Goal: Information Seeking & Learning: Check status

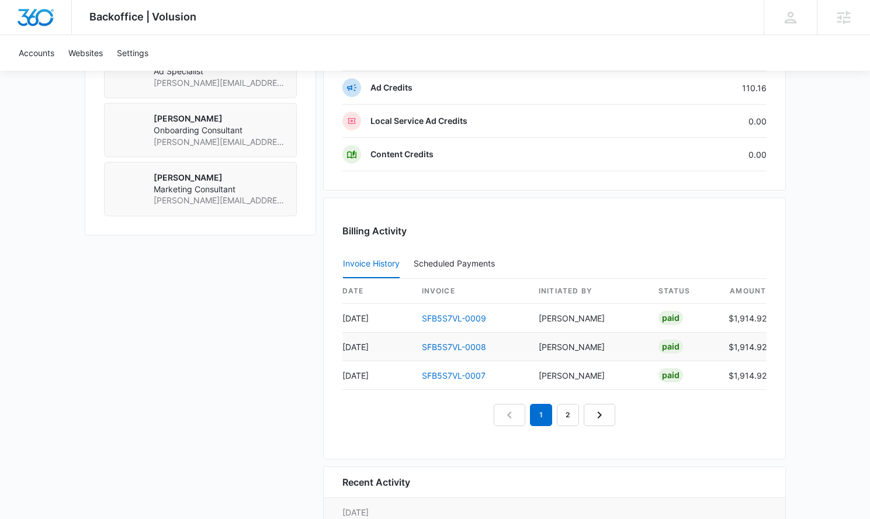
scroll to position [1011, 0]
click at [463, 313] on link "SFB5S7VL-0009" at bounding box center [454, 318] width 64 height 10
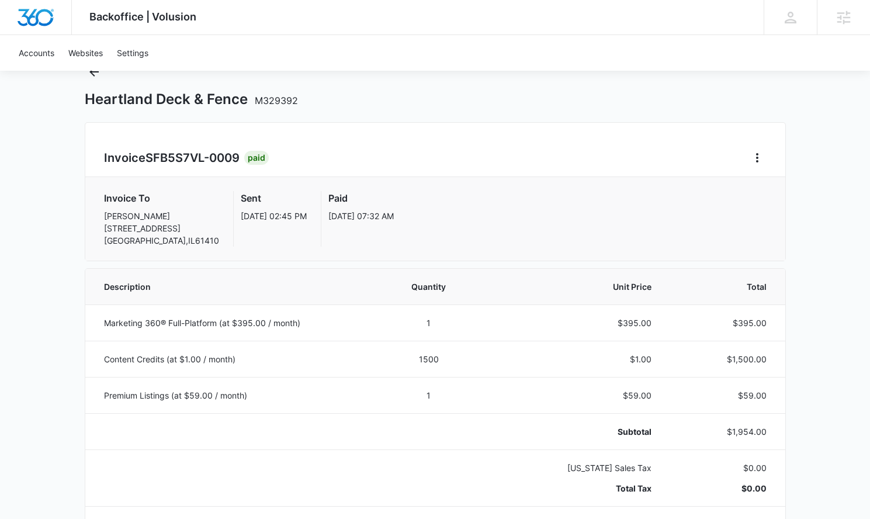
scroll to position [96, 0]
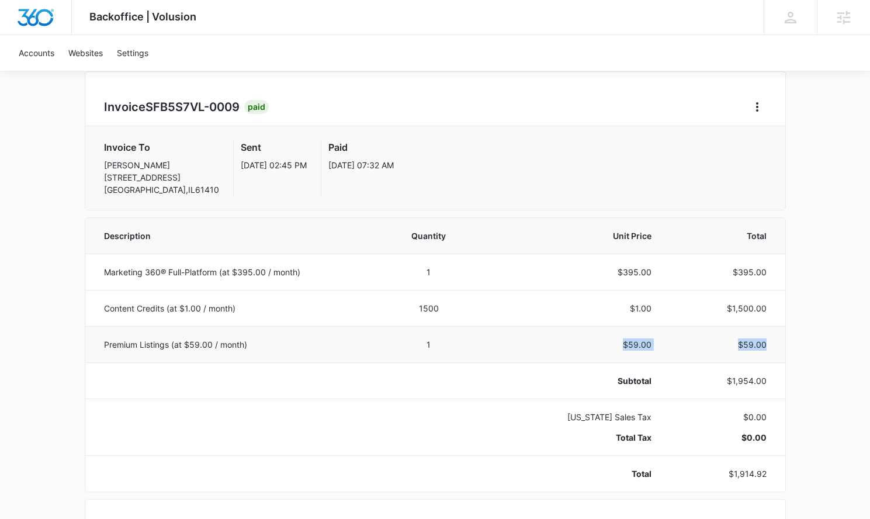
drag, startPoint x: 777, startPoint y: 352, endPoint x: 602, endPoint y: 339, distance: 175.2
click at [602, 339] on tr "Premium Listings (at $59.00 / month) 1 $59.00 $59.00" at bounding box center [435, 344] width 700 height 36
click at [602, 339] on p "$59.00" at bounding box center [572, 344] width 157 height 12
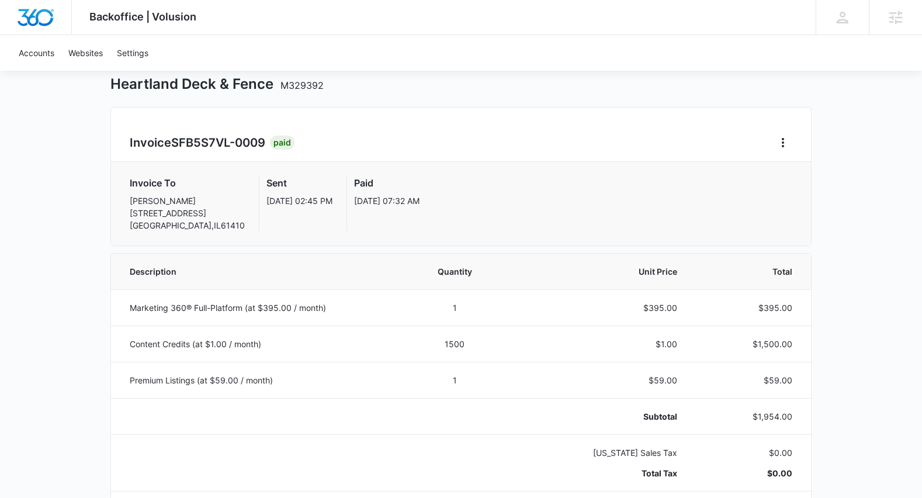
scroll to position [9, 0]
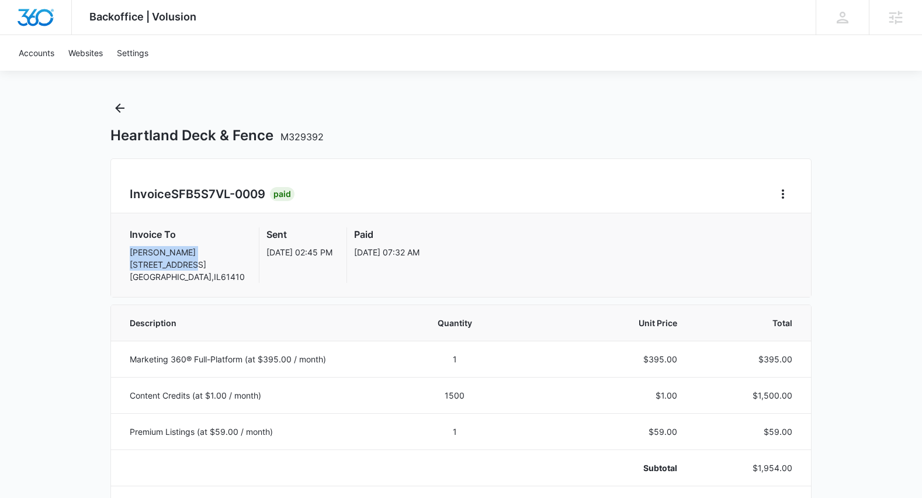
drag, startPoint x: 124, startPoint y: 253, endPoint x: 190, endPoint y: 259, distance: 65.7
click at [190, 259] on div "Invoice To Terry Colwell 407 North Monroe Abingdon , IL 61410 Sent Oct 1, 02:45…" at bounding box center [461, 255] width 700 height 84
click at [195, 257] on p "Terry Colwell 407 North Monroe Abingdon , IL 61410" at bounding box center [187, 264] width 115 height 37
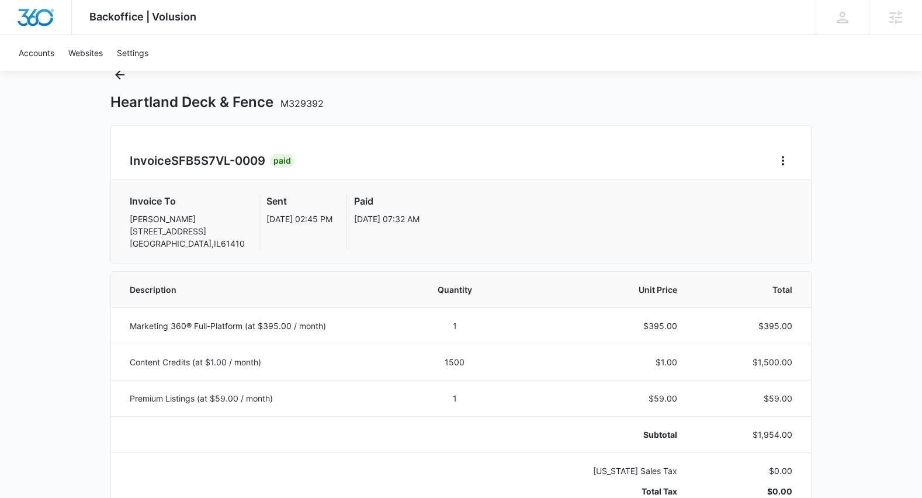
scroll to position [95, 0]
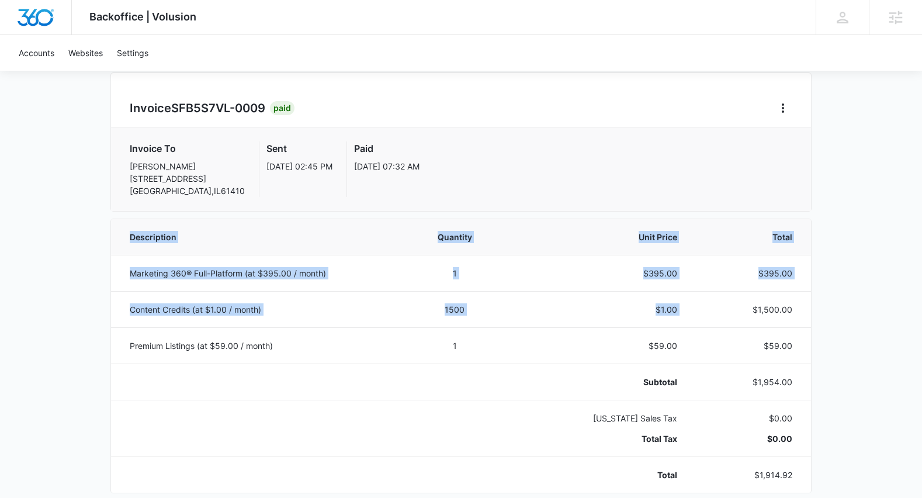
drag, startPoint x: 754, startPoint y: 313, endPoint x: 816, endPoint y: 313, distance: 62.5
click at [816, 313] on div "Backoffice | Volusion Apps Settings Sarah Gluchacki Sarah.Gluchacki@madwire.com…" at bounding box center [461, 486] width 922 height 1162
click at [809, 316] on td "$1,500.00" at bounding box center [751, 309] width 120 height 36
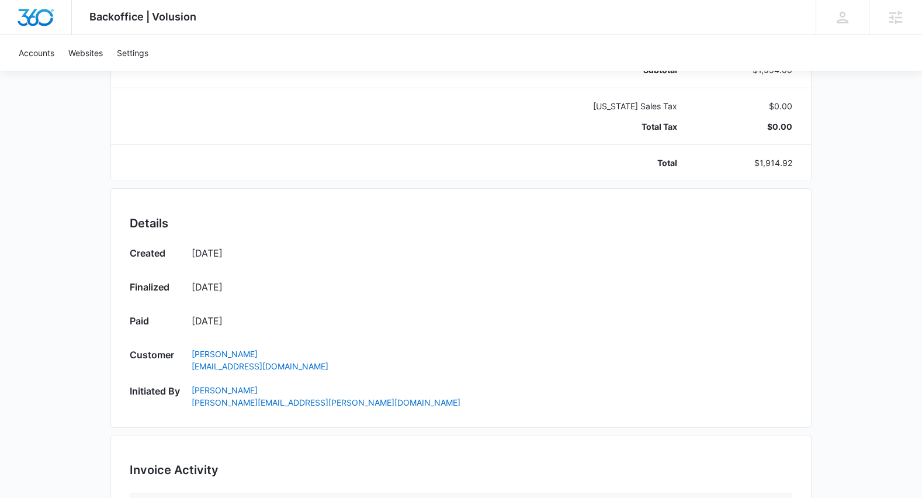
scroll to position [272, 0]
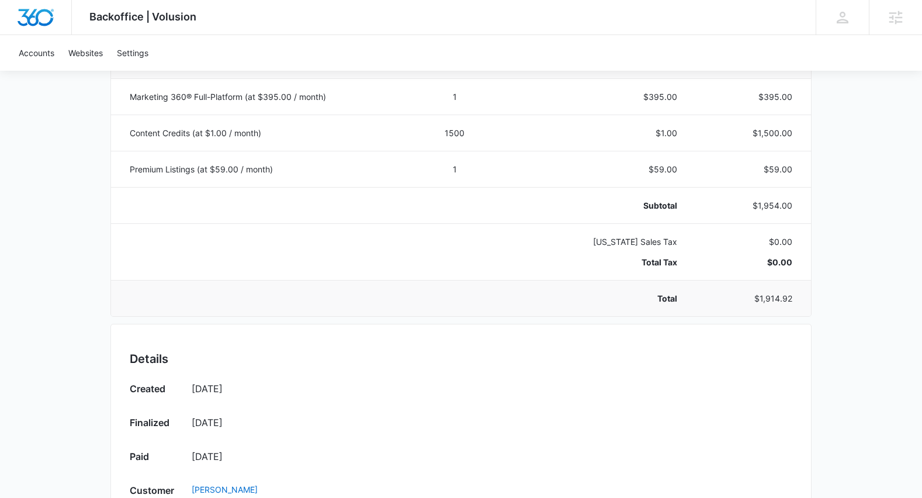
drag, startPoint x: 772, startPoint y: 298, endPoint x: 799, endPoint y: 298, distance: 26.3
click at [799, 298] on td "$1,914.92" at bounding box center [751, 298] width 120 height 36
drag, startPoint x: 790, startPoint y: 300, endPoint x: 764, endPoint y: 301, distance: 26.3
click at [764, 301] on p "$1,914.92" at bounding box center [748, 298] width 87 height 12
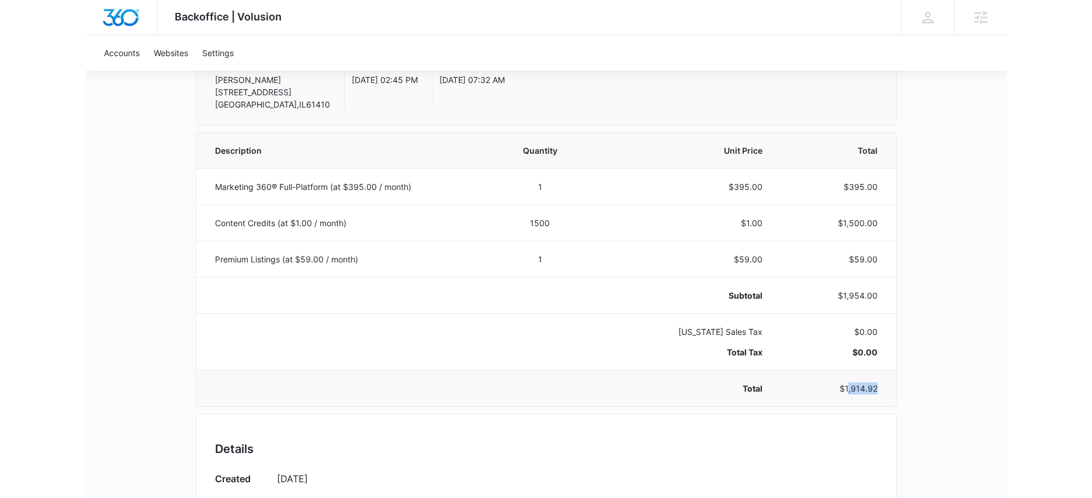
scroll to position [160, 0]
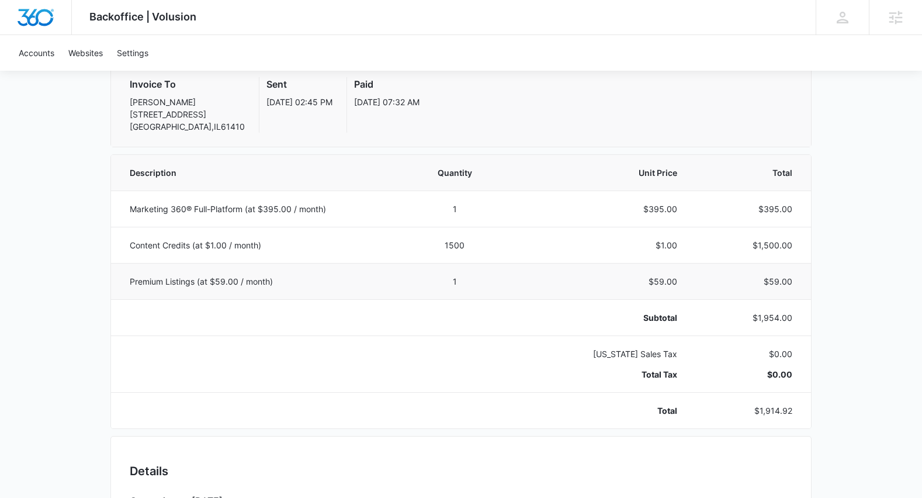
click at [777, 280] on p "$59.00" at bounding box center [748, 281] width 87 height 12
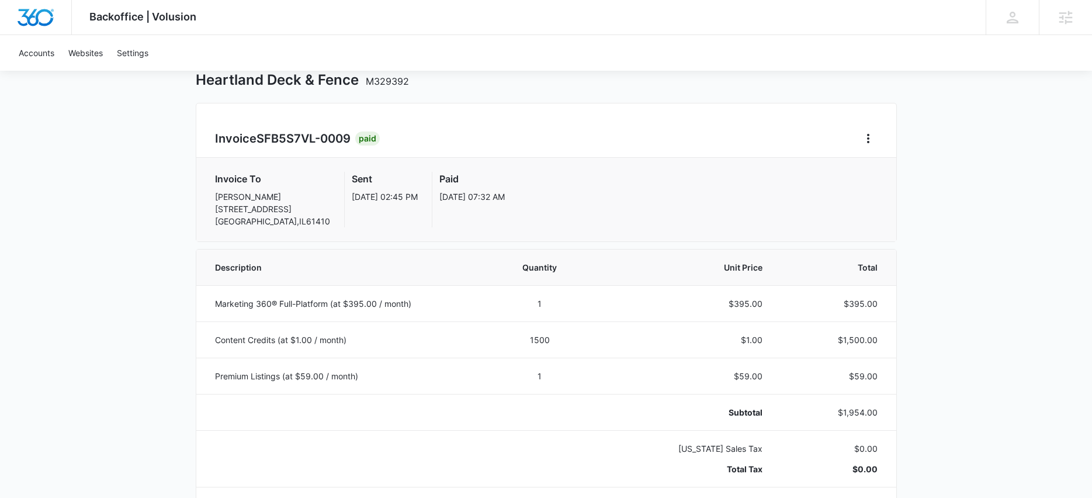
scroll to position [0, 0]
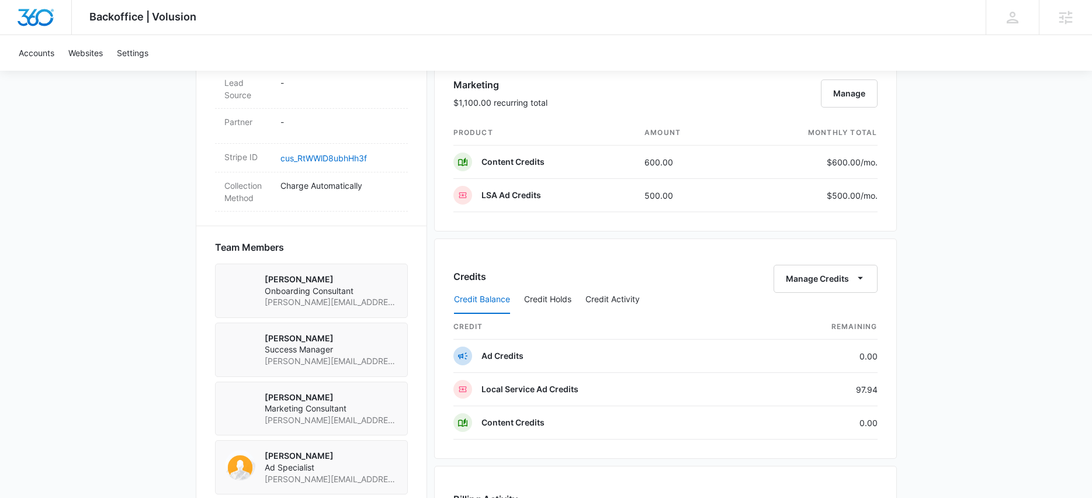
scroll to position [701, 0]
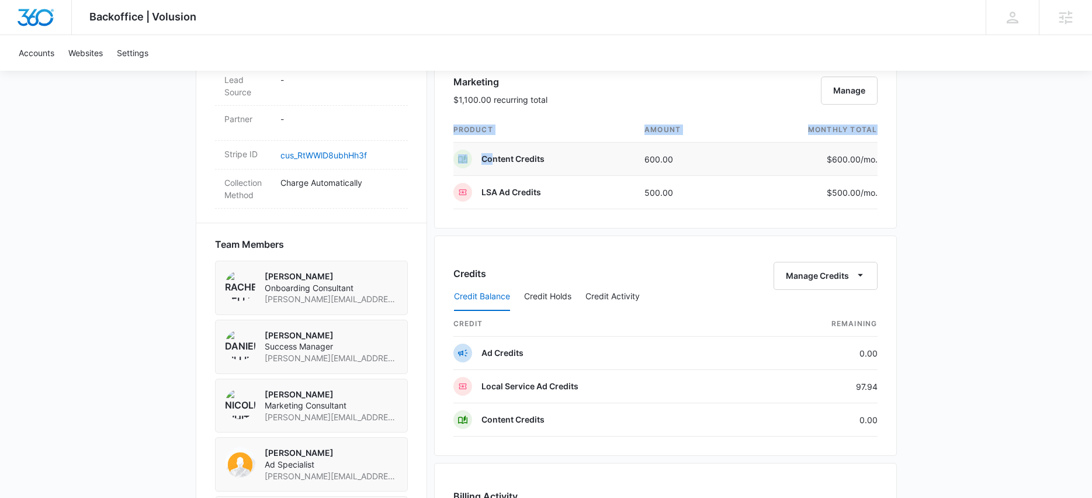
drag, startPoint x: 436, startPoint y: 153, endPoint x: 493, endPoint y: 161, distance: 57.8
click at [493, 161] on div "Marketing $1,100.00 recurring total Manage product amount monthly total Content…" at bounding box center [665, 138] width 463 height 180
click at [493, 161] on p "Content Credits" at bounding box center [512, 159] width 63 height 12
drag, startPoint x: 483, startPoint y: 160, endPoint x: 897, endPoint y: 189, distance: 415.3
click at [898, 189] on div "Backoffice | Volusion Apps Settings Sarah Gluchacki Sarah.Gluchacki@madwire.com…" at bounding box center [546, 174] width 1092 height 1751
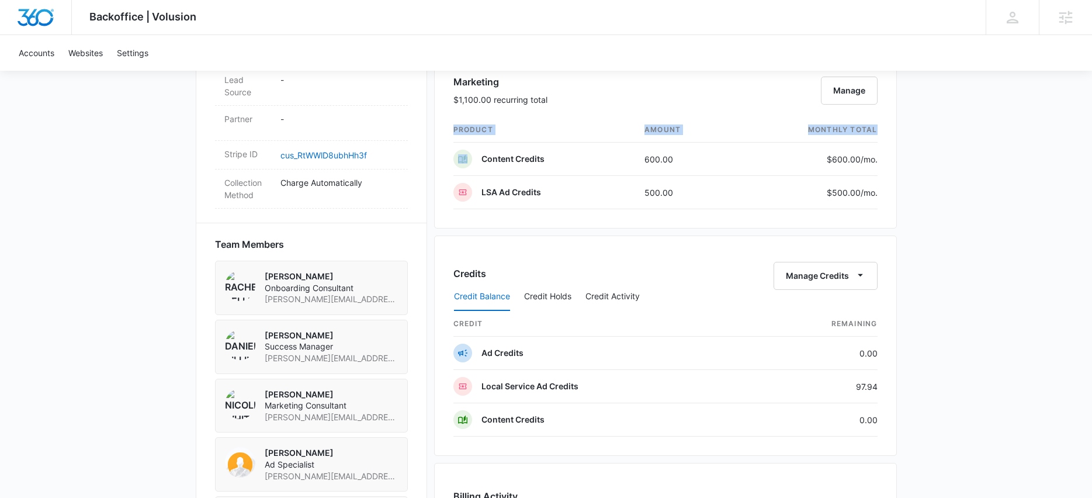
click at [897, 189] on div "Backoffice | Volusion Apps Settings Sarah Gluchacki Sarah.Gluchacki@madwire.com…" at bounding box center [546, 174] width 1092 height 1751
drag, startPoint x: 884, startPoint y: 192, endPoint x: 436, endPoint y: 154, distance: 449.2
click at [436, 154] on div "Marketing $1,100.00 recurring total Manage product amount monthly total Content…" at bounding box center [665, 138] width 463 height 180
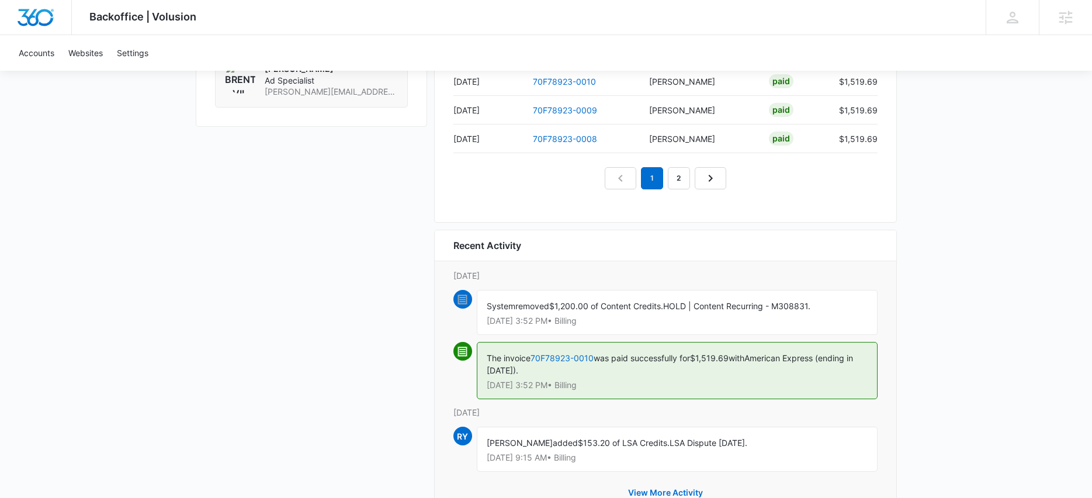
scroll to position [1253, 0]
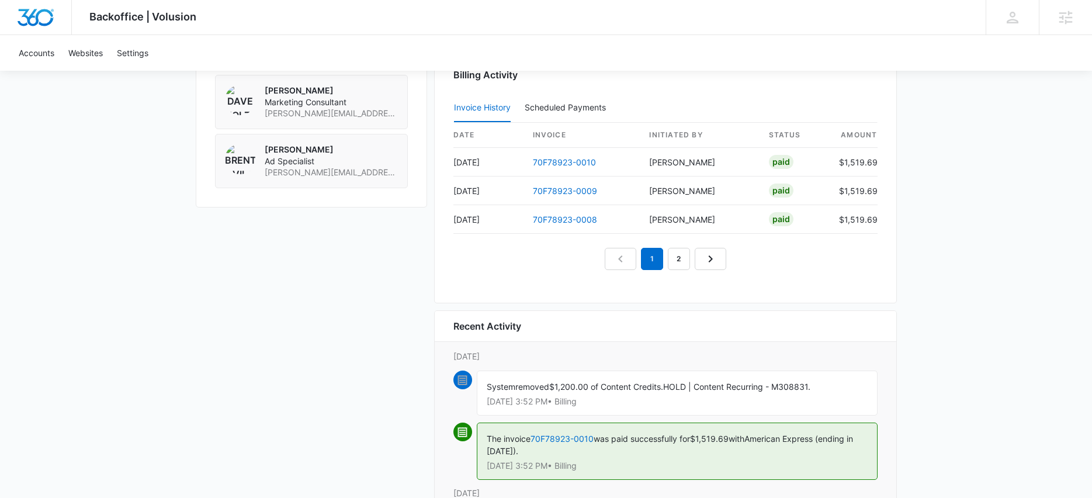
scroll to position [1007, 0]
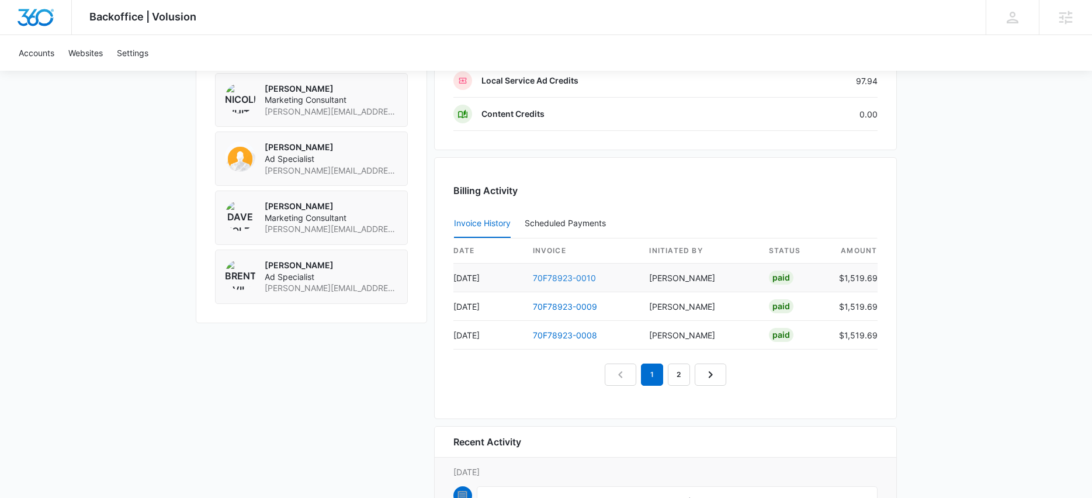
click at [566, 282] on link "70F78923-0010" at bounding box center [564, 278] width 63 height 10
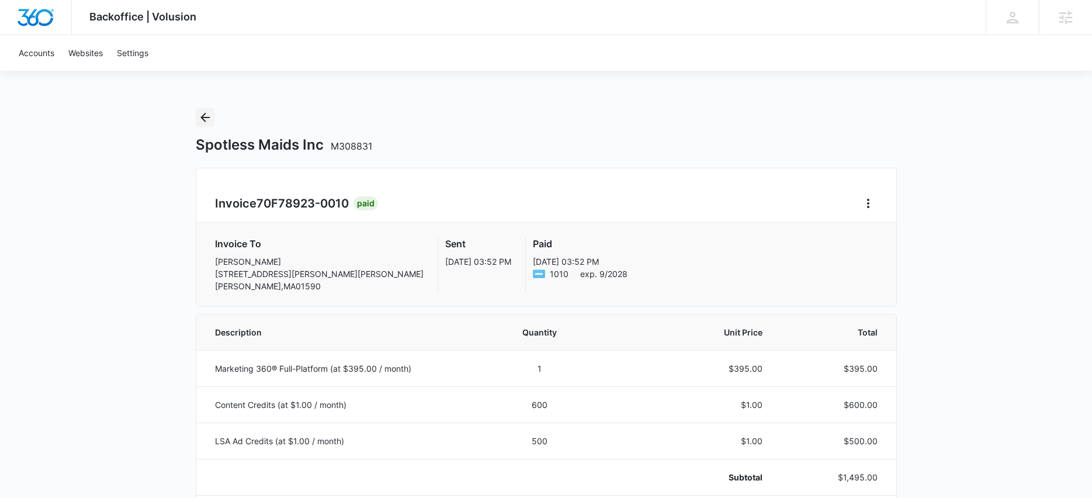
click at [206, 119] on icon "Back" at bounding box center [205, 117] width 14 height 14
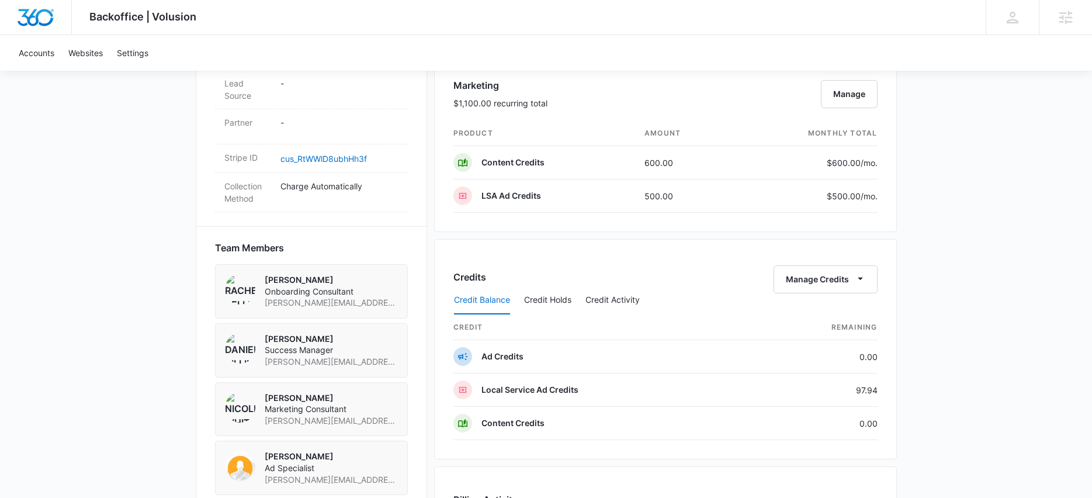
scroll to position [689, 0]
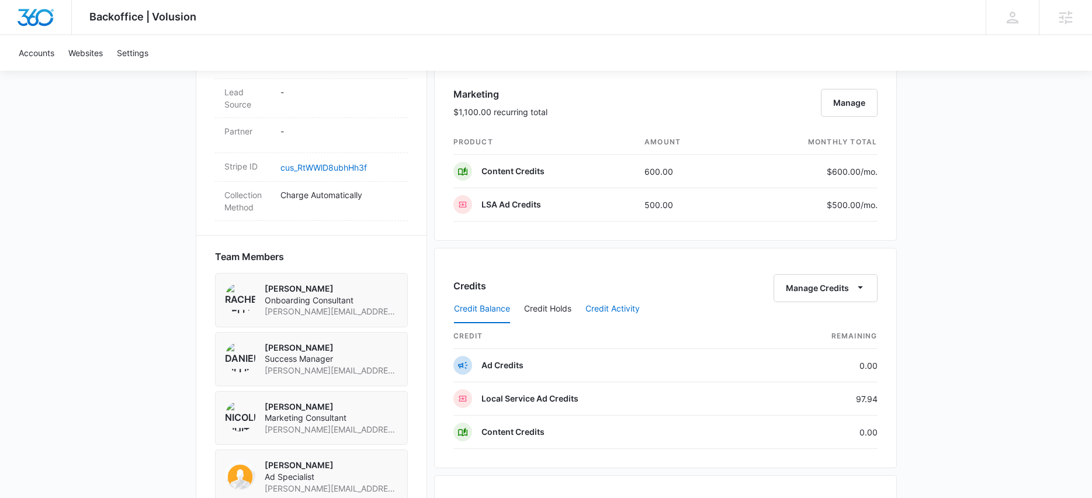
click at [619, 309] on button "Credit Activity" at bounding box center [612, 309] width 54 height 28
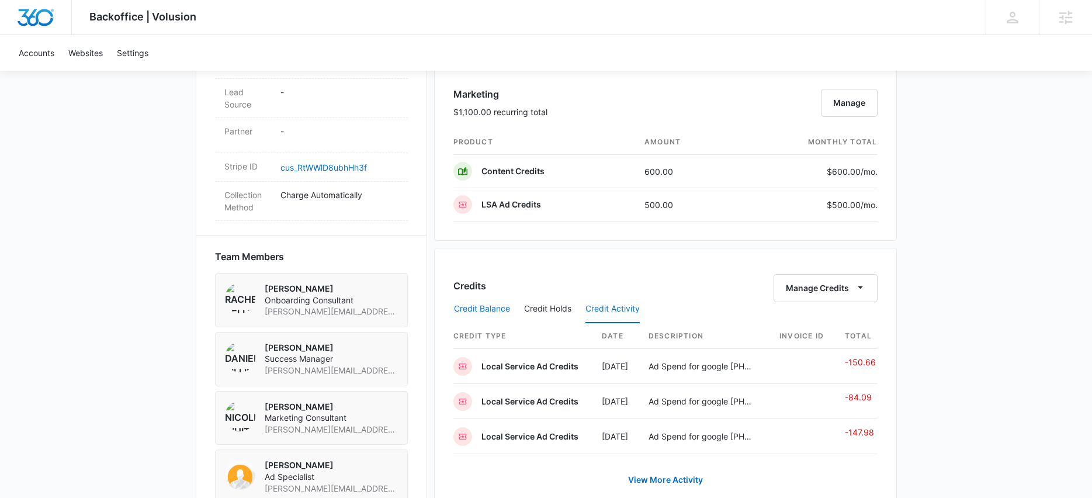
click at [477, 311] on button "Credit Balance" at bounding box center [482, 309] width 56 height 28
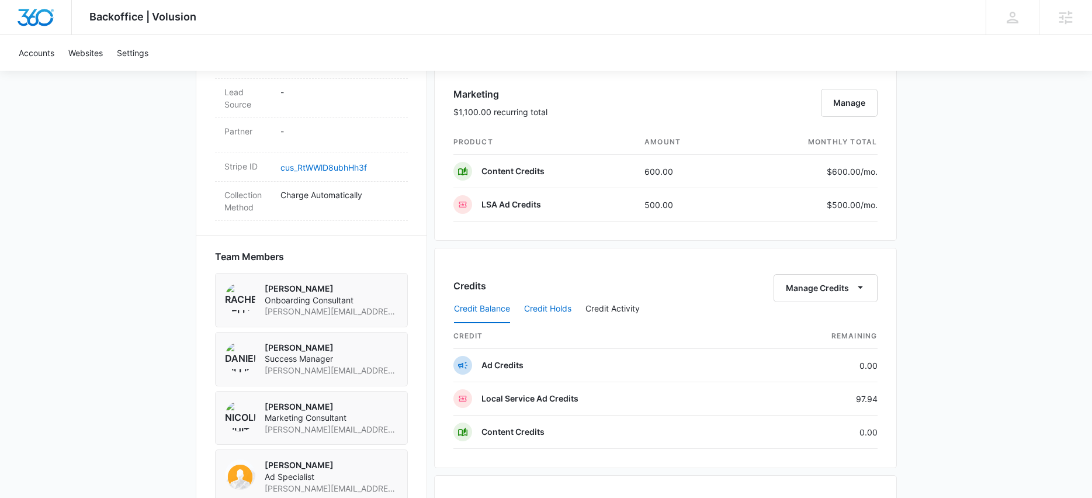
click at [559, 313] on button "Credit Holds" at bounding box center [547, 309] width 47 height 28
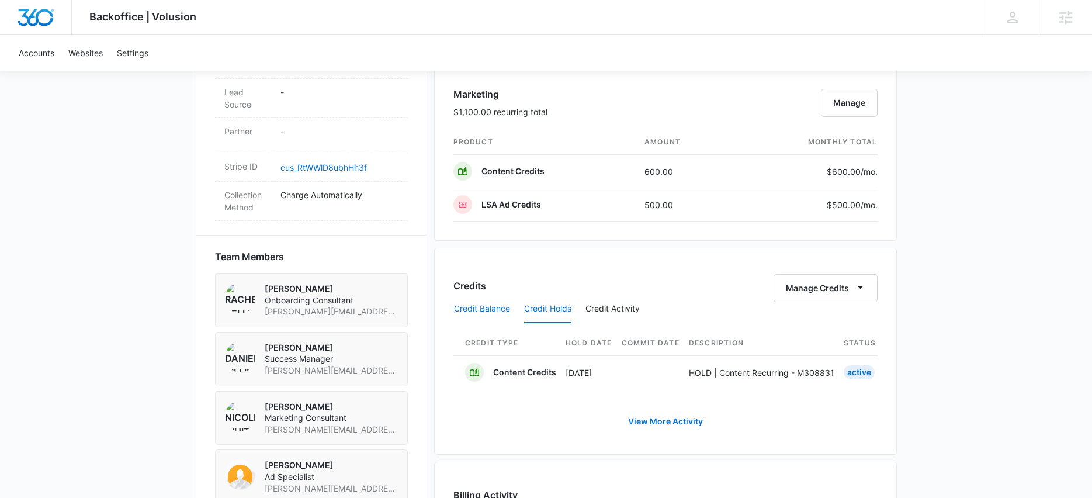
click at [462, 304] on button "Credit Balance" at bounding box center [482, 309] width 56 height 28
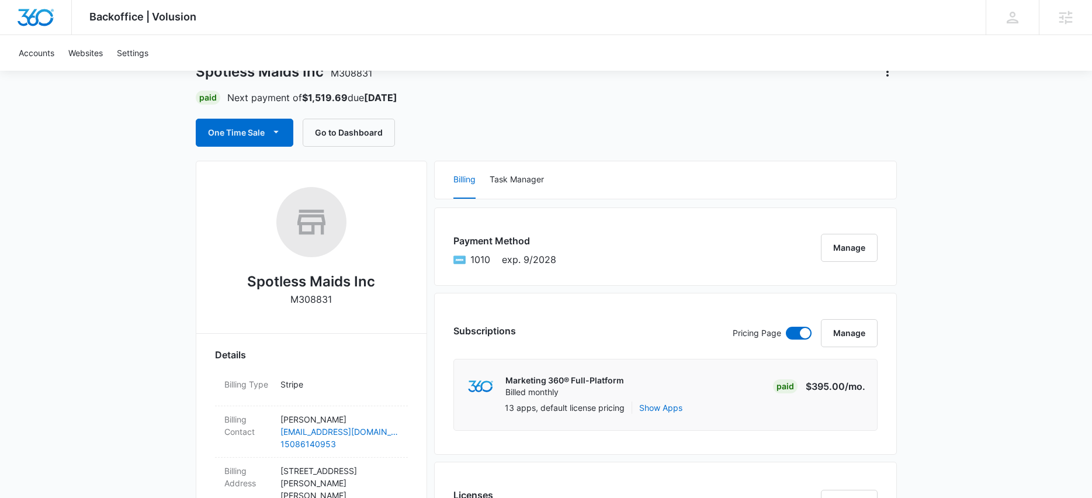
scroll to position [0, 0]
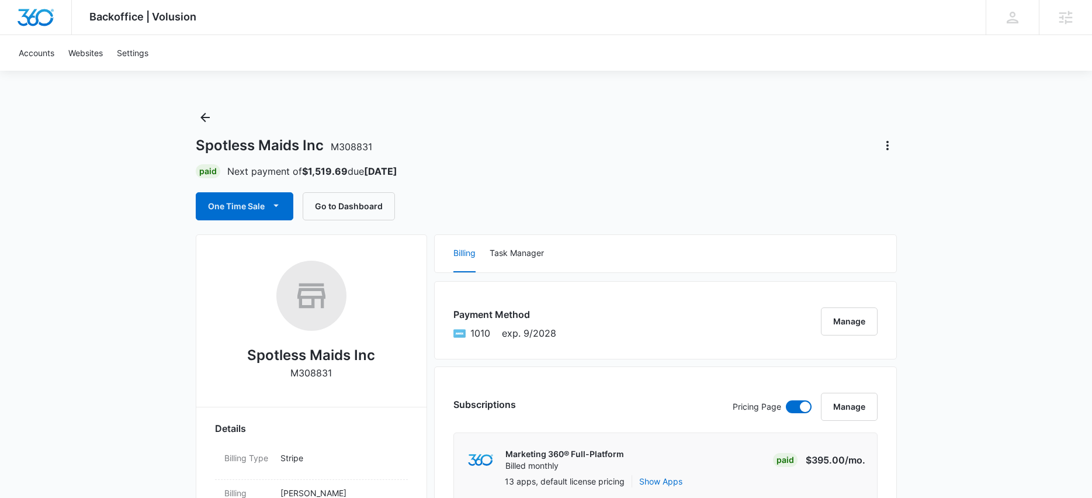
click at [442, 257] on div "Billing Task Manager" at bounding box center [666, 253] width 462 height 37
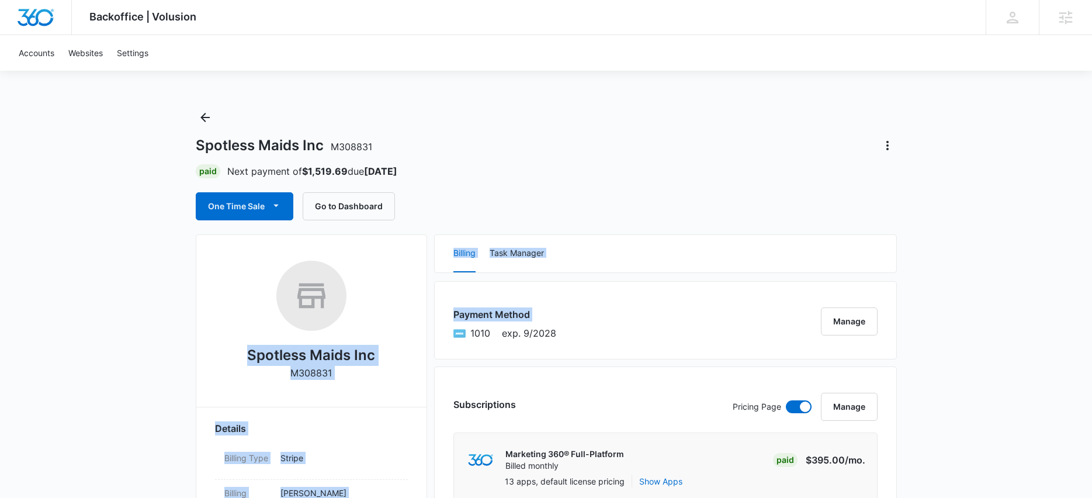
drag, startPoint x: 432, startPoint y: 349, endPoint x: 425, endPoint y: 228, distance: 121.2
drag, startPoint x: 428, startPoint y: 216, endPoint x: 449, endPoint y: 361, distance: 146.3
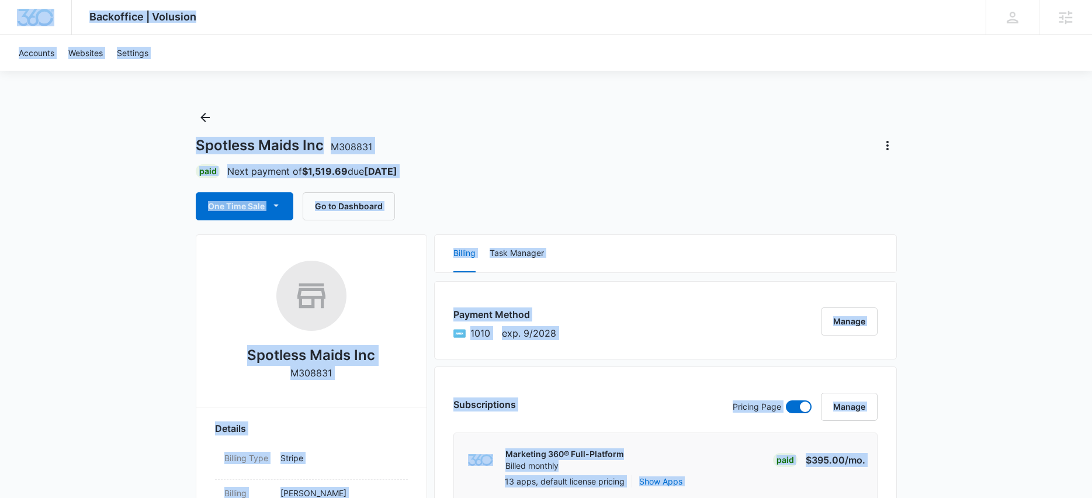
click at [444, 149] on div "Spotless Maids Inc M308831" at bounding box center [546, 145] width 701 height 19
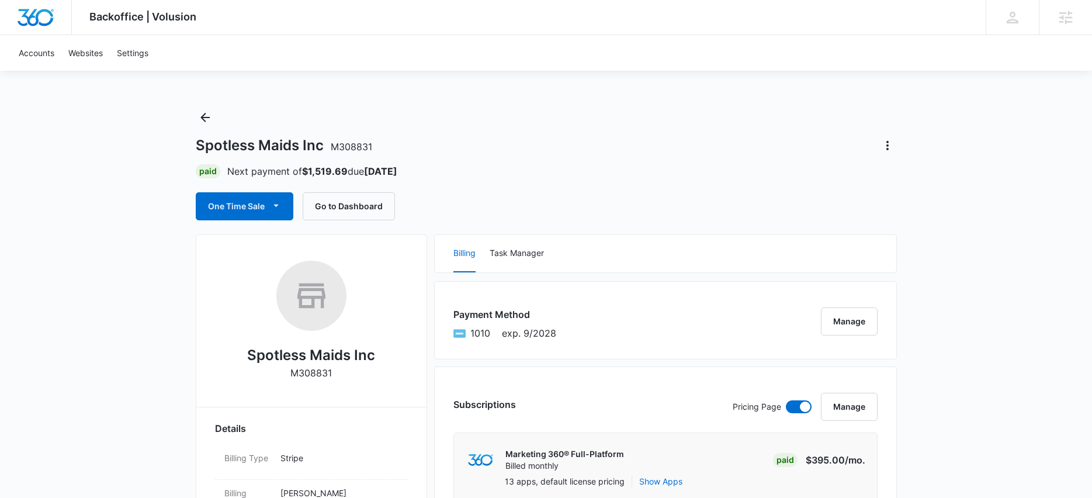
click at [439, 153] on div "Spotless Maids Inc M308831" at bounding box center [546, 145] width 701 height 19
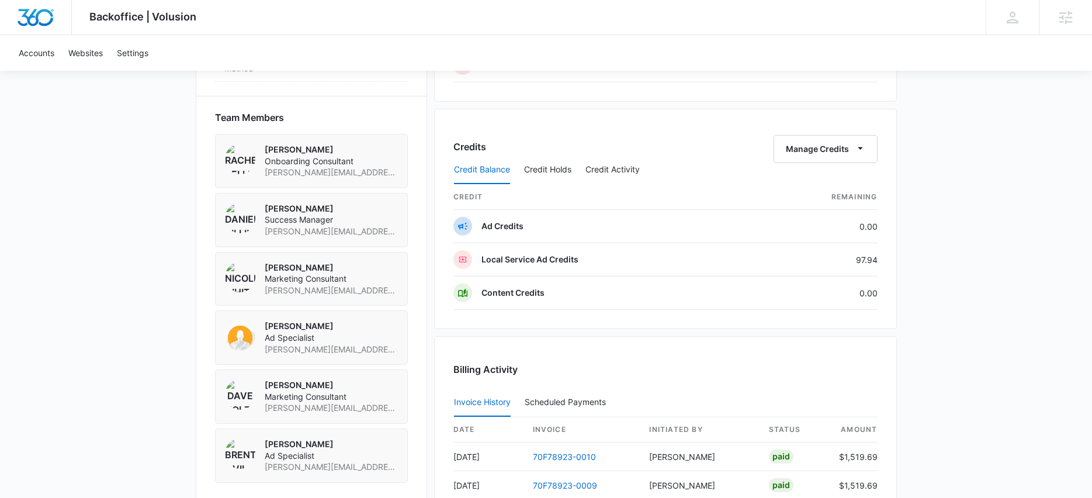
scroll to position [829, 0]
drag, startPoint x: 484, startPoint y: 261, endPoint x: 571, endPoint y: 266, distance: 86.6
click at [571, 266] on div "Local Service Ad Credits" at bounding box center [529, 259] width 97 height 19
click at [573, 262] on p "Local Service Ad Credits" at bounding box center [529, 259] width 97 height 12
drag, startPoint x: 563, startPoint y: 259, endPoint x: 436, endPoint y: 248, distance: 127.8
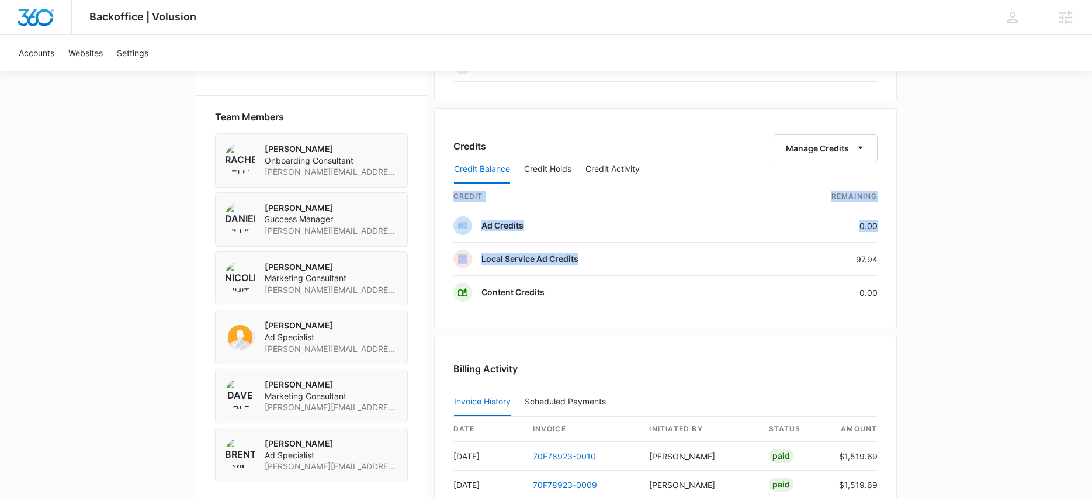
click at [436, 248] on div "Credits Manage Credits Credit Balance Credit Holds Credit Activity credit Remai…" at bounding box center [665, 218] width 463 height 220
click at [434, 239] on div "Credits Manage Credits Credit Balance Credit Holds Credit Activity credit Remai…" at bounding box center [665, 218] width 463 height 220
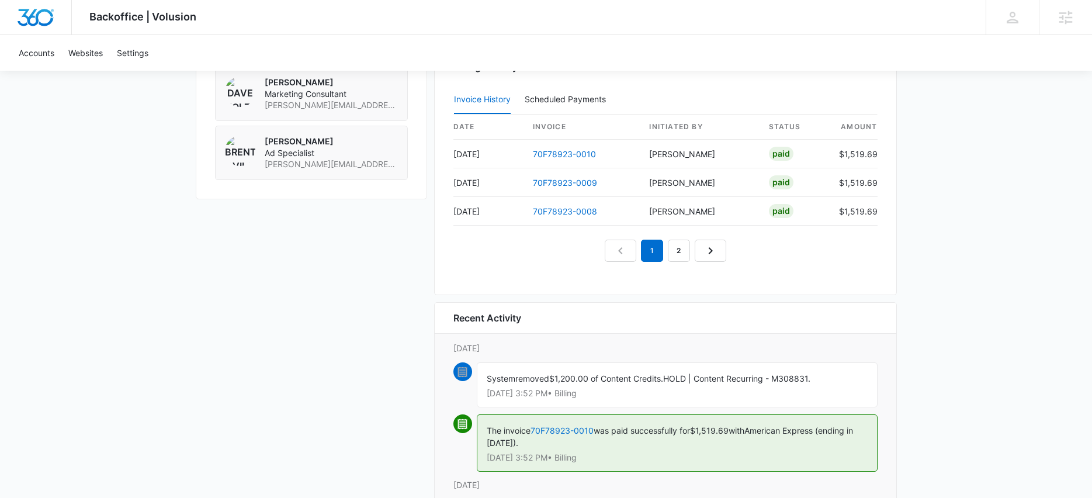
scroll to position [1128, 0]
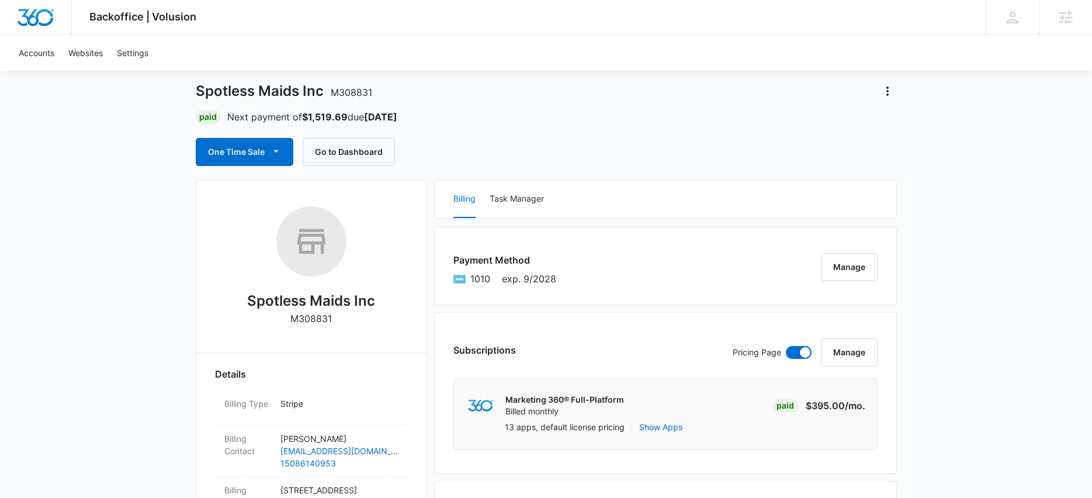
scroll to position [0, 0]
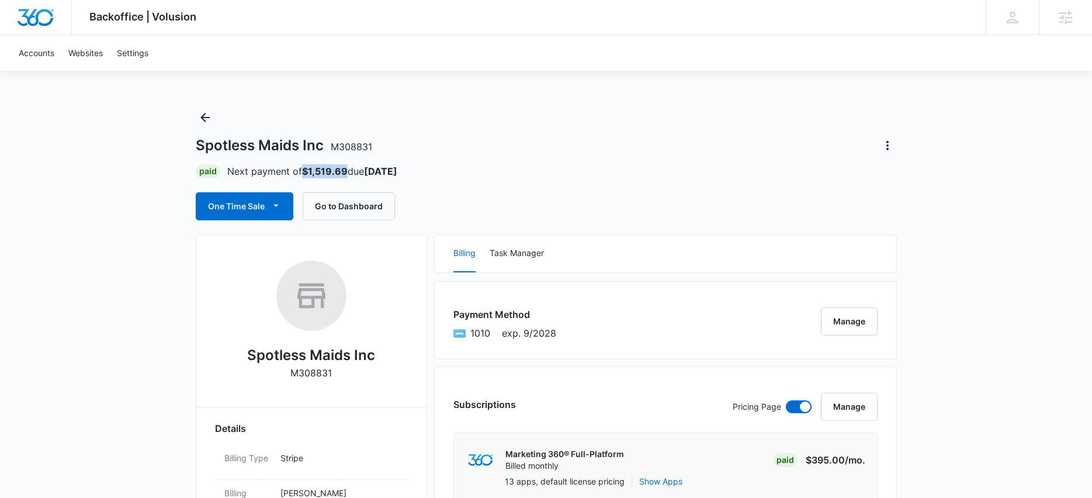
drag, startPoint x: 348, startPoint y: 169, endPoint x: 304, endPoint y: 172, distance: 43.3
click at [304, 172] on p "Next payment of $1,519.69 due Nov 7" at bounding box center [312, 171] width 170 height 14
copy strong "$1,519.69"
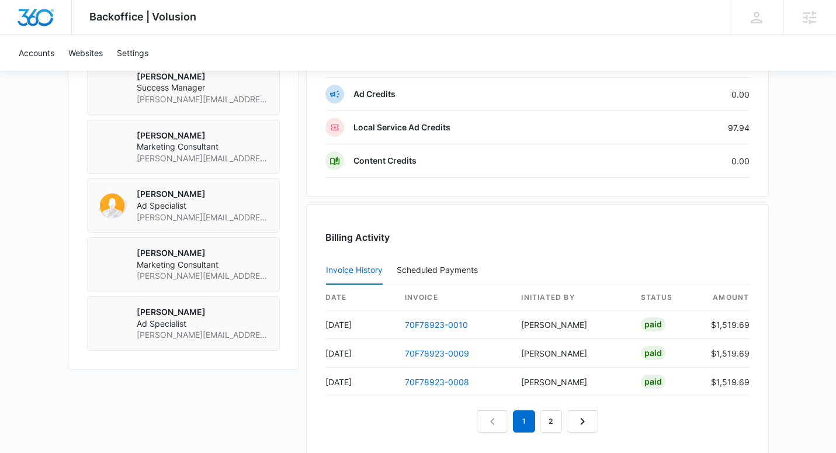
scroll to position [962, 0]
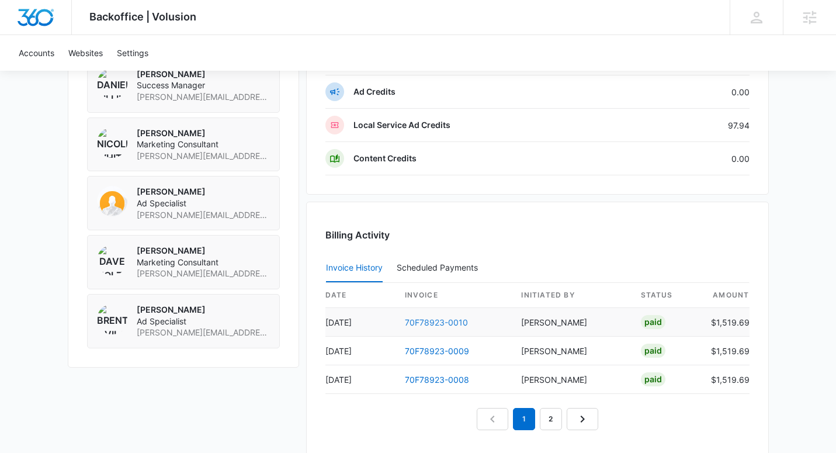
click at [434, 324] on link "70F78923-0010" at bounding box center [436, 322] width 63 height 10
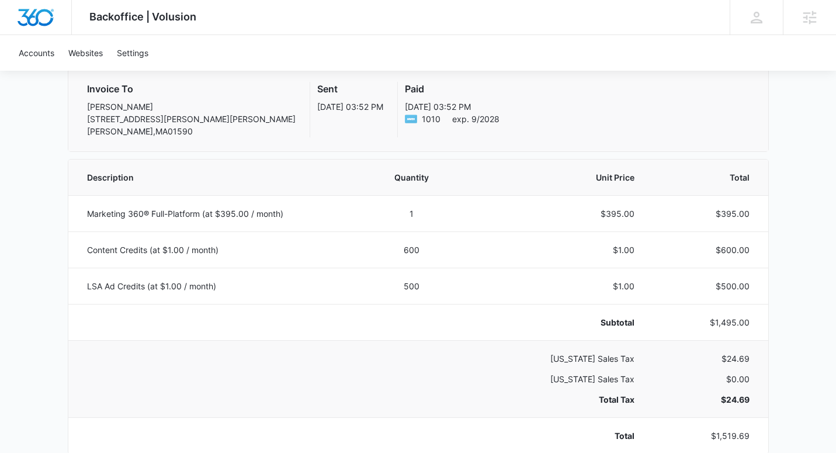
scroll to position [202, 0]
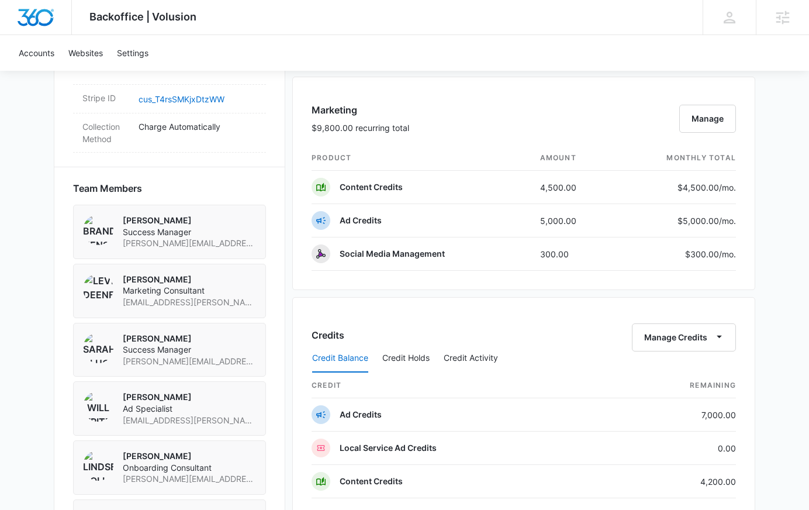
scroll to position [780, 0]
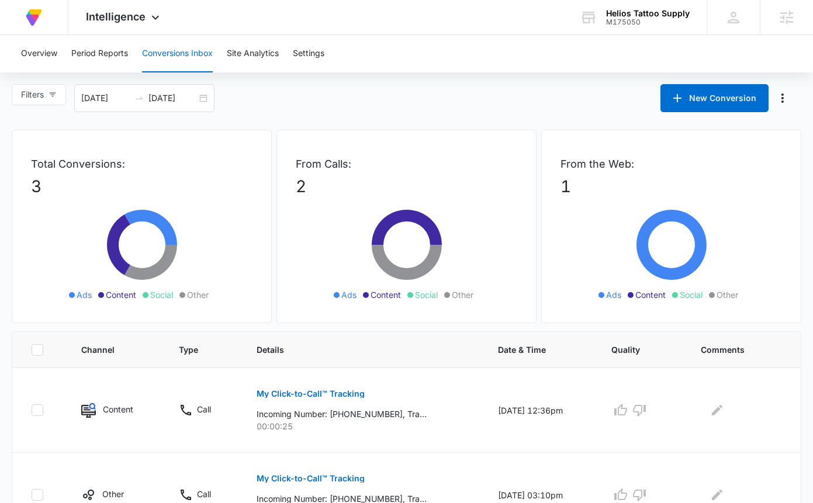
click at [359, 108] on div "Filters [DATE] [DATE] New Conversion" at bounding box center [406, 98] width 813 height 28
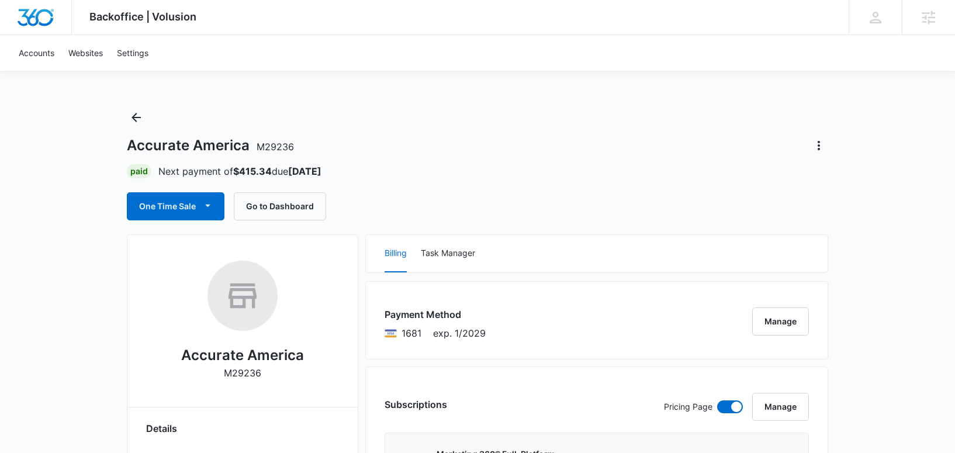
click at [590, 176] on div "Paid Next payment of $415.34 due [DATE]" at bounding box center [477, 171] width 701 height 14
